Goal: Information Seeking & Learning: Learn about a topic

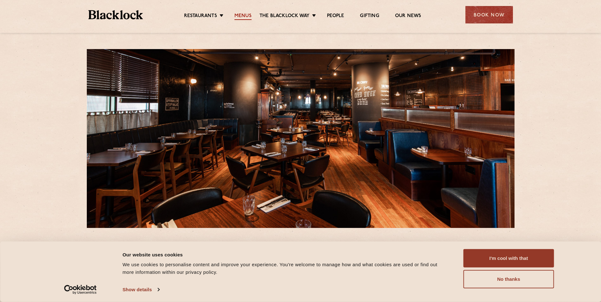
click at [240, 13] on link "Menus" at bounding box center [242, 16] width 17 height 7
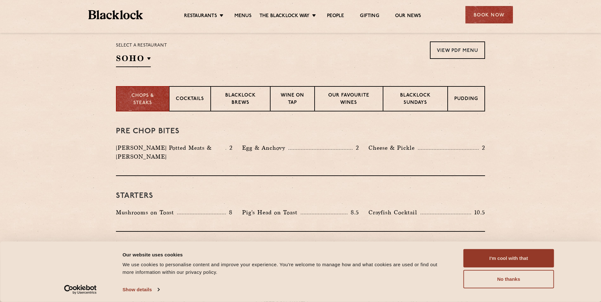
scroll to position [222, 0]
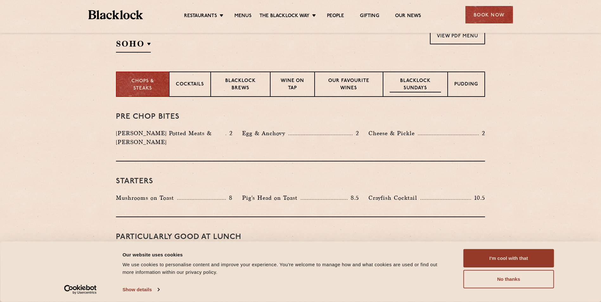
click at [429, 85] on p "Blacklock Sundays" at bounding box center [414, 85] width 51 height 15
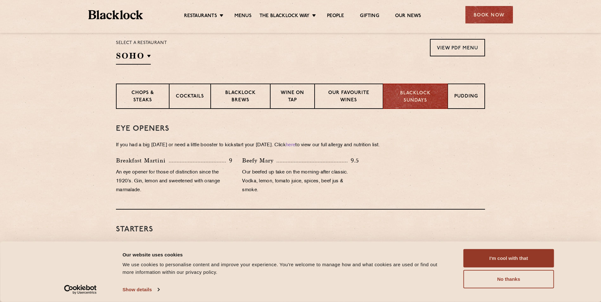
scroll to position [178, 0]
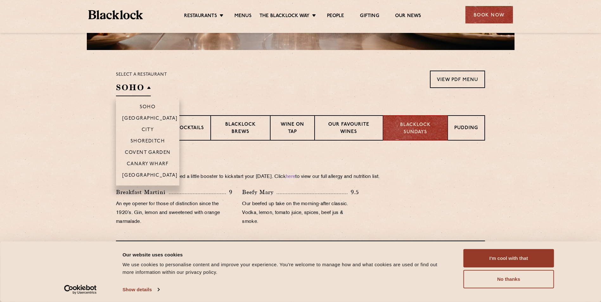
click at [141, 91] on h2 "SOHO" at bounding box center [133, 89] width 35 height 14
click at [146, 165] on p "Canary Wharf" at bounding box center [148, 164] width 42 height 6
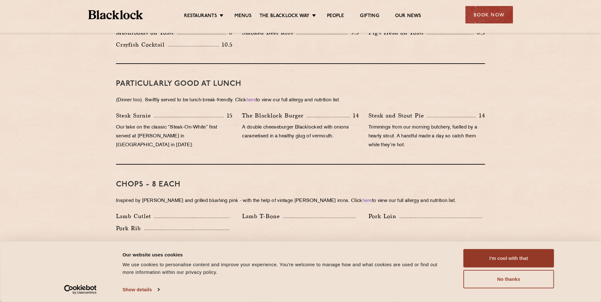
scroll to position [284, 0]
